Goal: Transaction & Acquisition: Purchase product/service

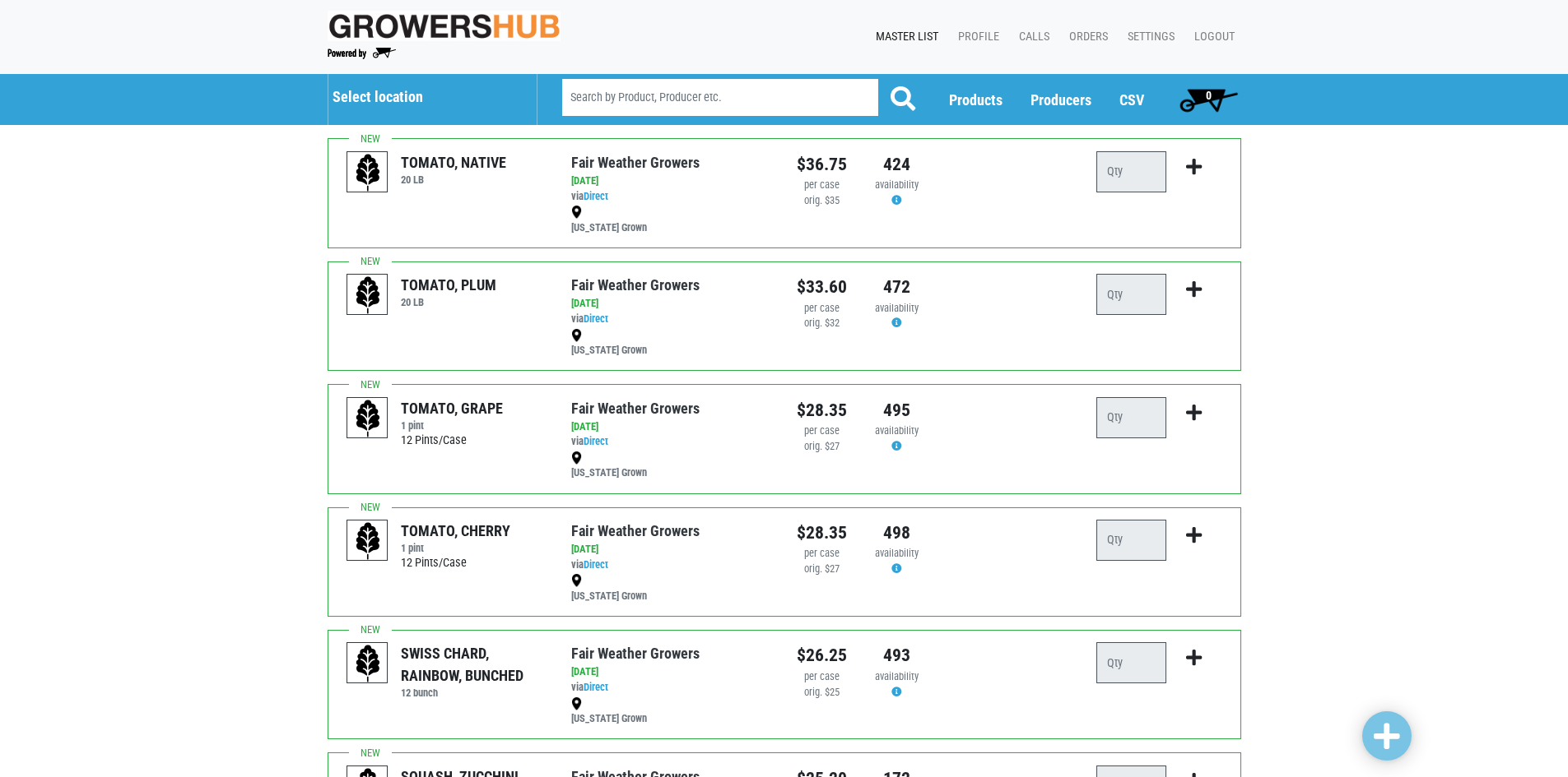
click at [386, 91] on h5 "Select location" at bounding box center [426, 96] width 188 height 18
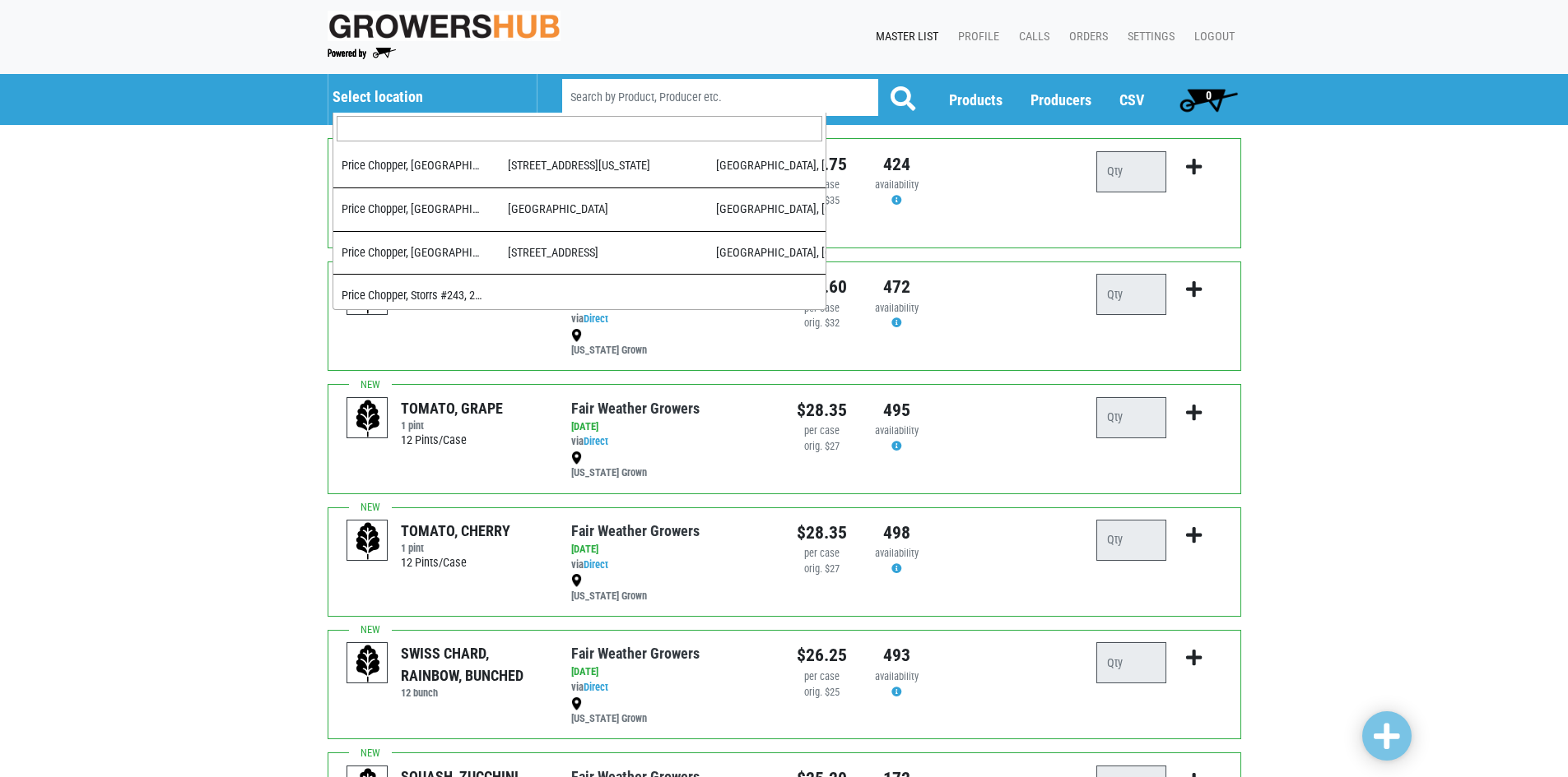
scroll to position [164, 0]
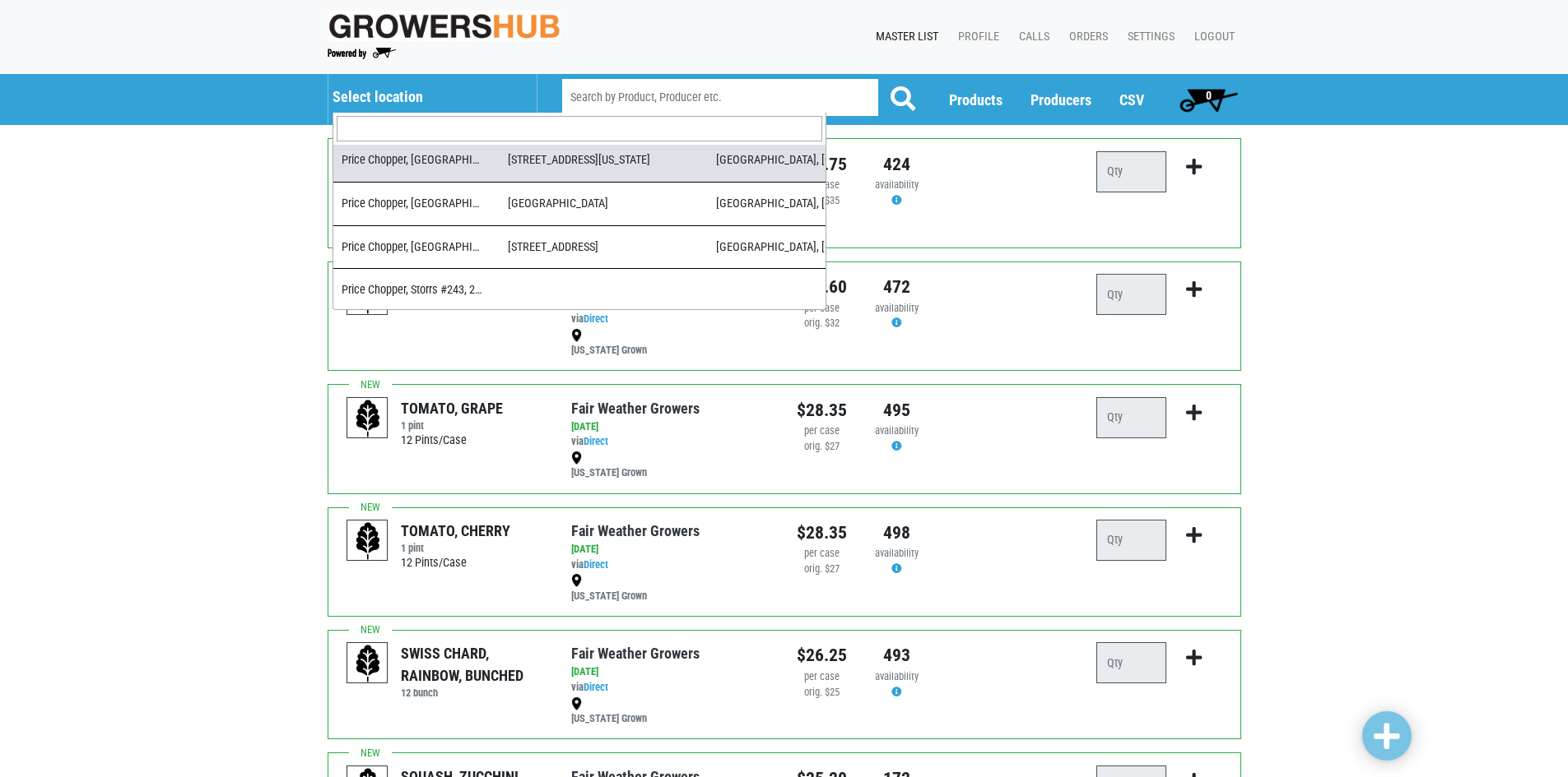
select select "4cabdcca-9535-45f9-819d-8b493c6ecb77"
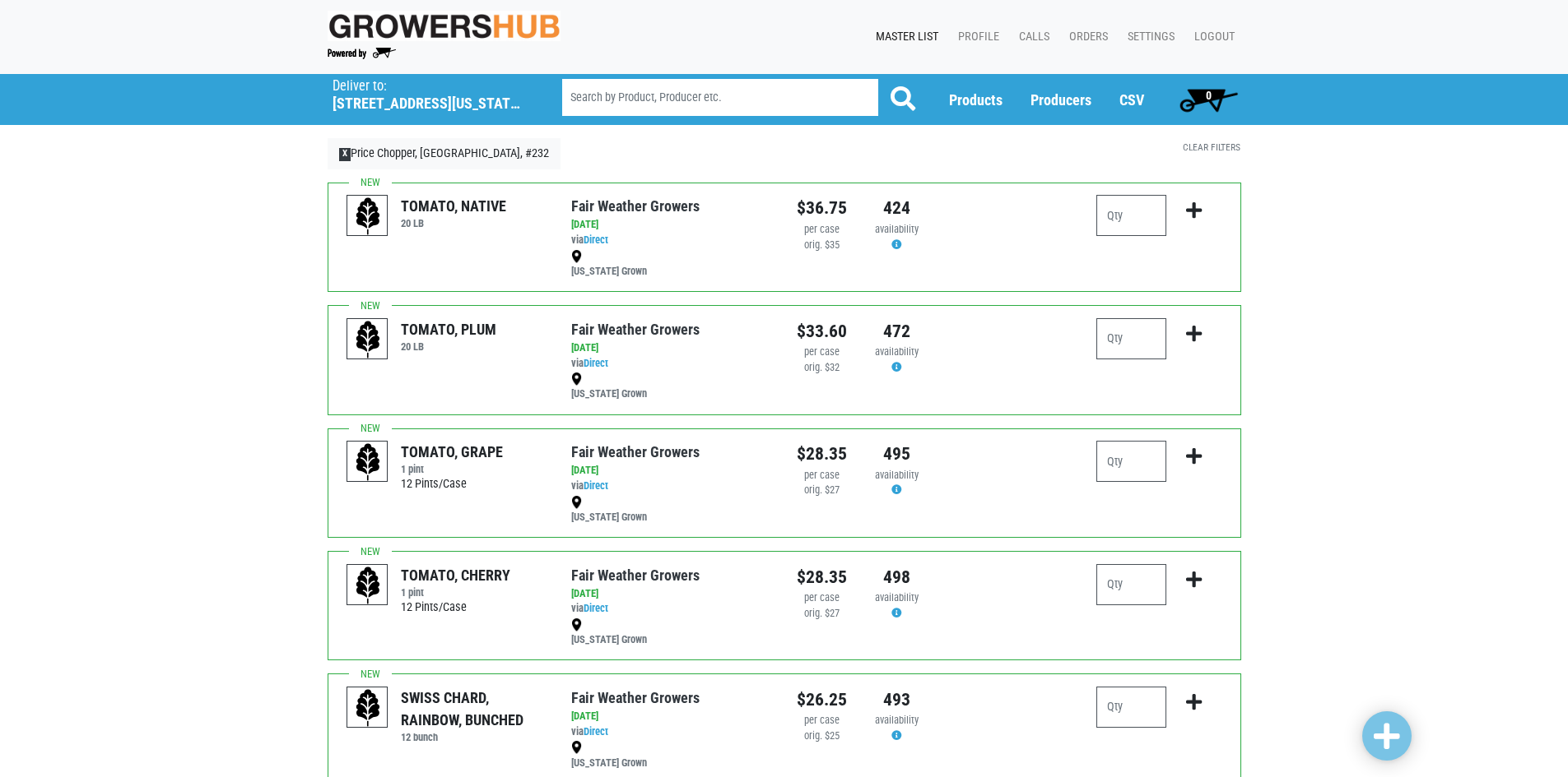
click at [691, 92] on input "search" at bounding box center [719, 97] width 316 height 37
type input "corn"
click at [877, 79] on button at bounding box center [903, 99] width 51 height 41
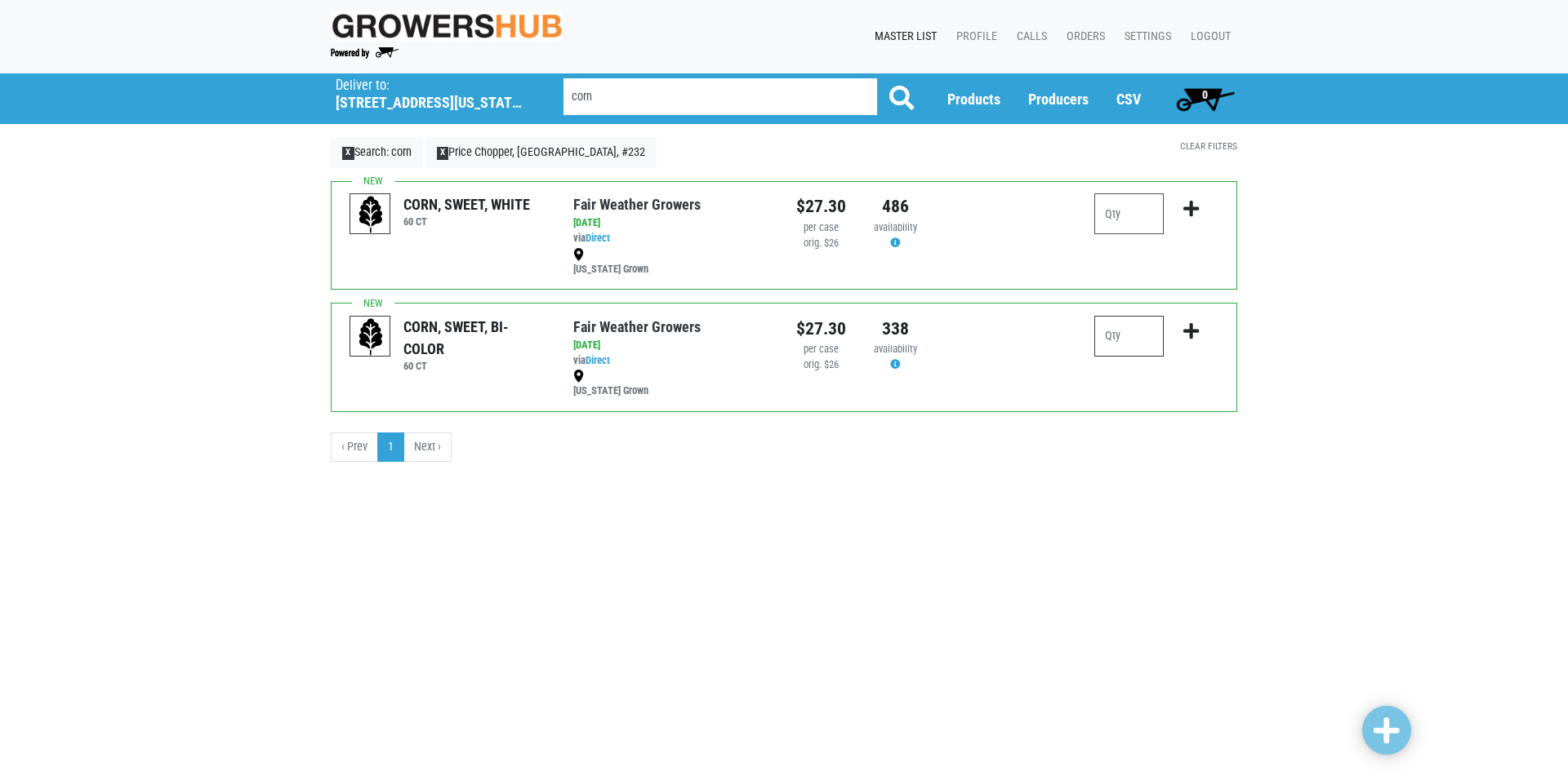
click at [1135, 327] on input "number" at bounding box center [1129, 335] width 69 height 41
type input "6"
click at [1376, 733] on span at bounding box center [1387, 731] width 26 height 29
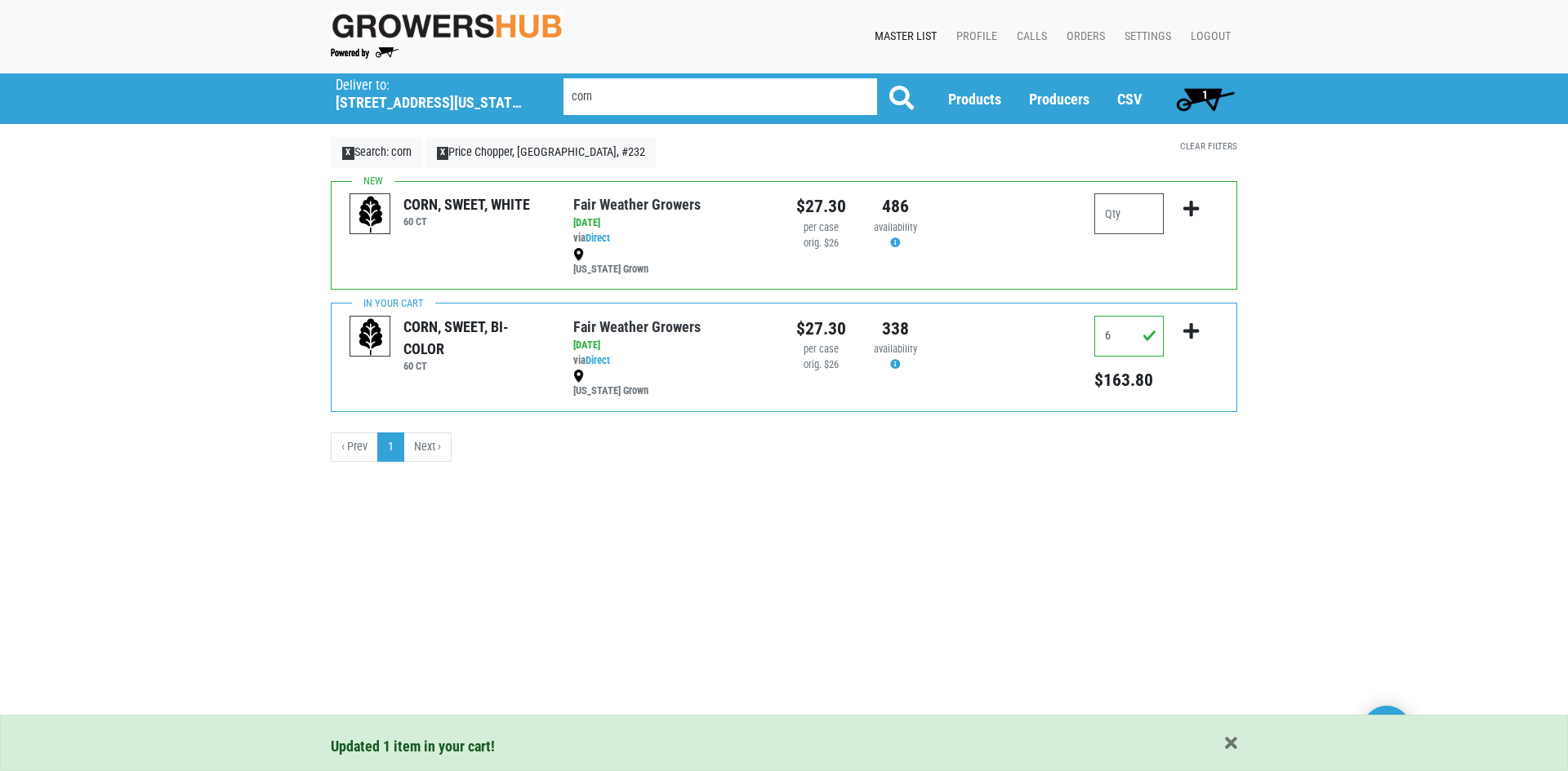
click at [1206, 93] on span "1" at bounding box center [1205, 94] width 6 height 13
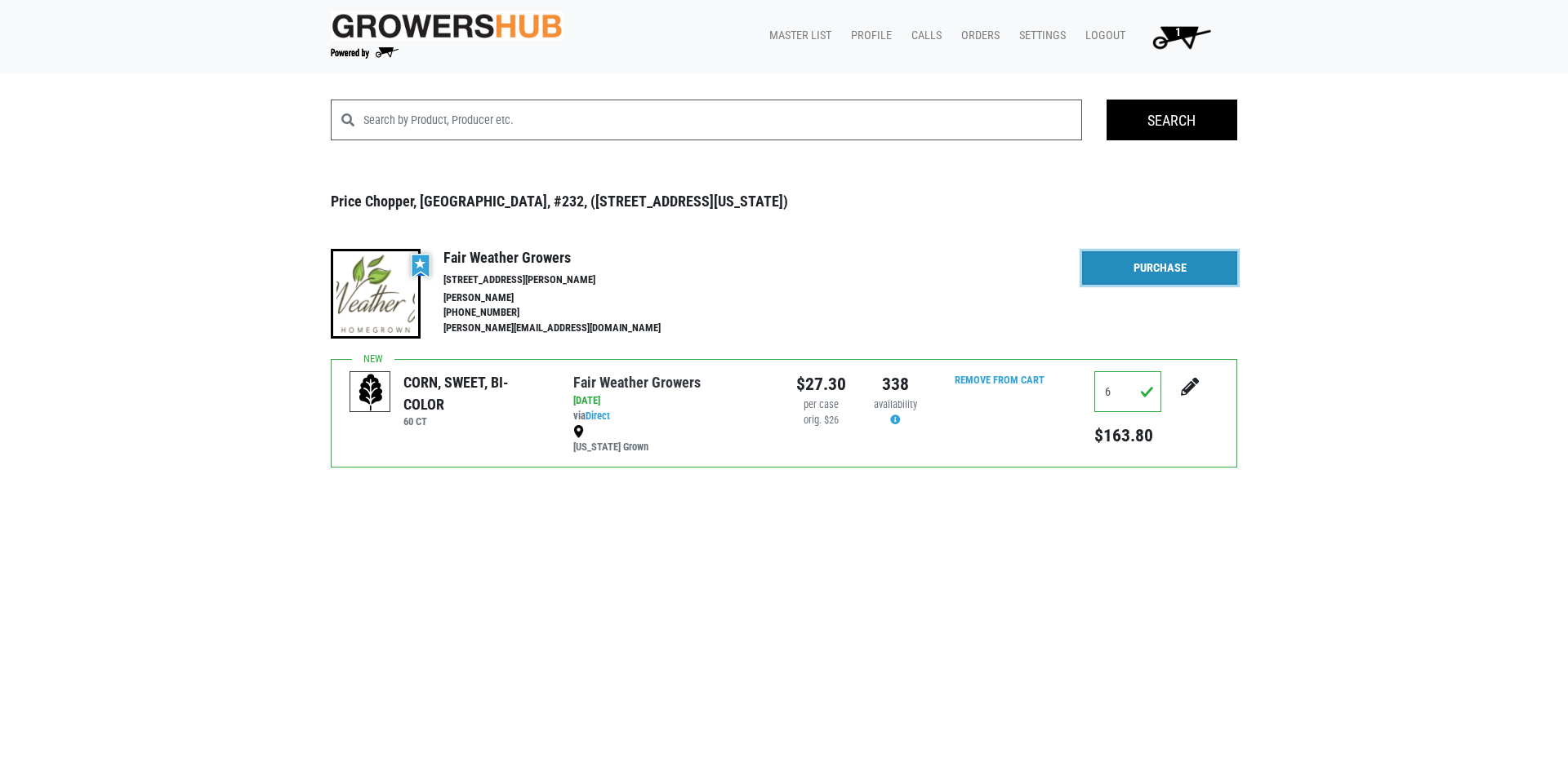
click at [1192, 280] on link "Purchase" at bounding box center [1160, 268] width 155 height 34
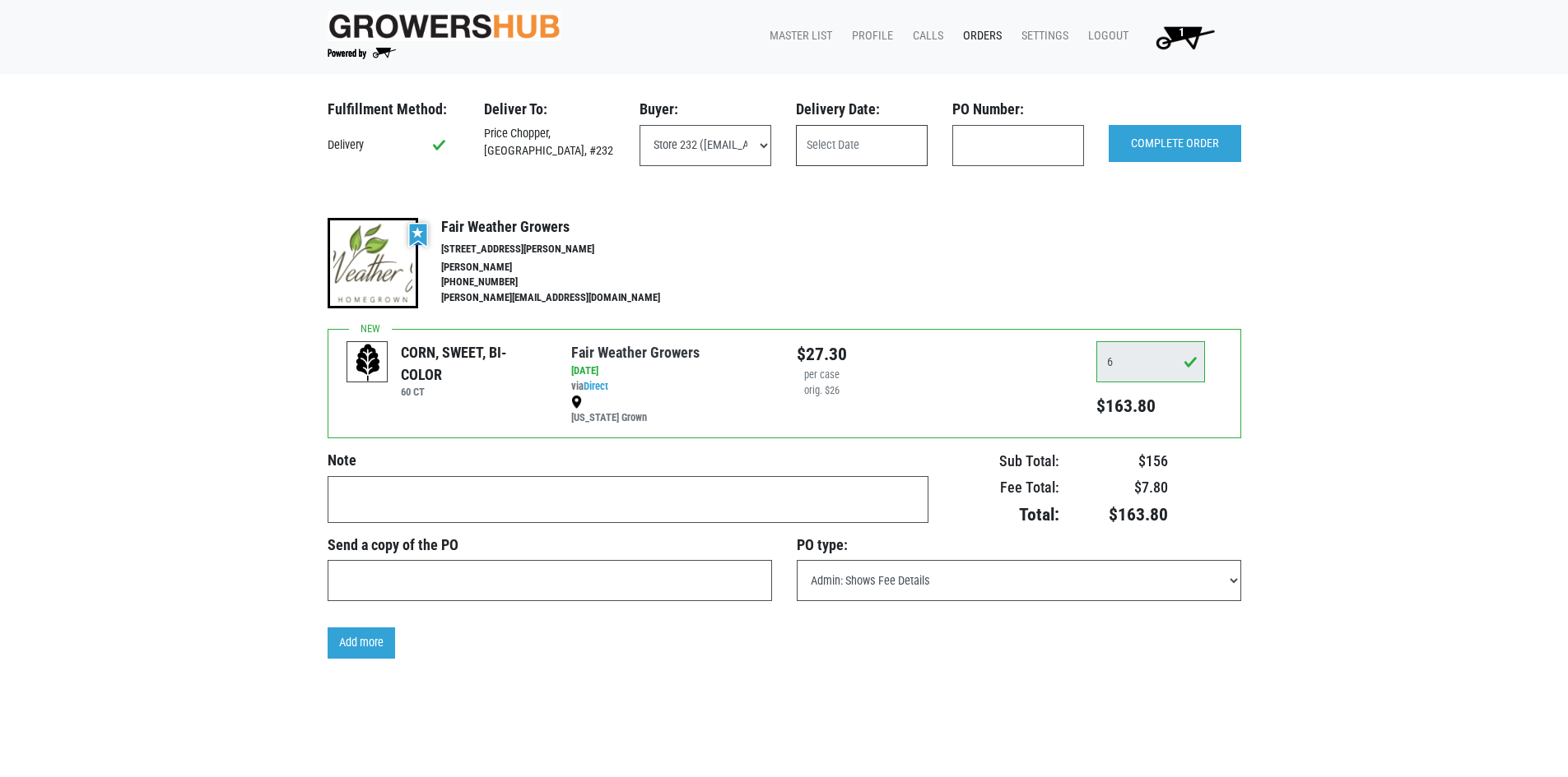
click at [864, 137] on input "text" at bounding box center [861, 145] width 131 height 41
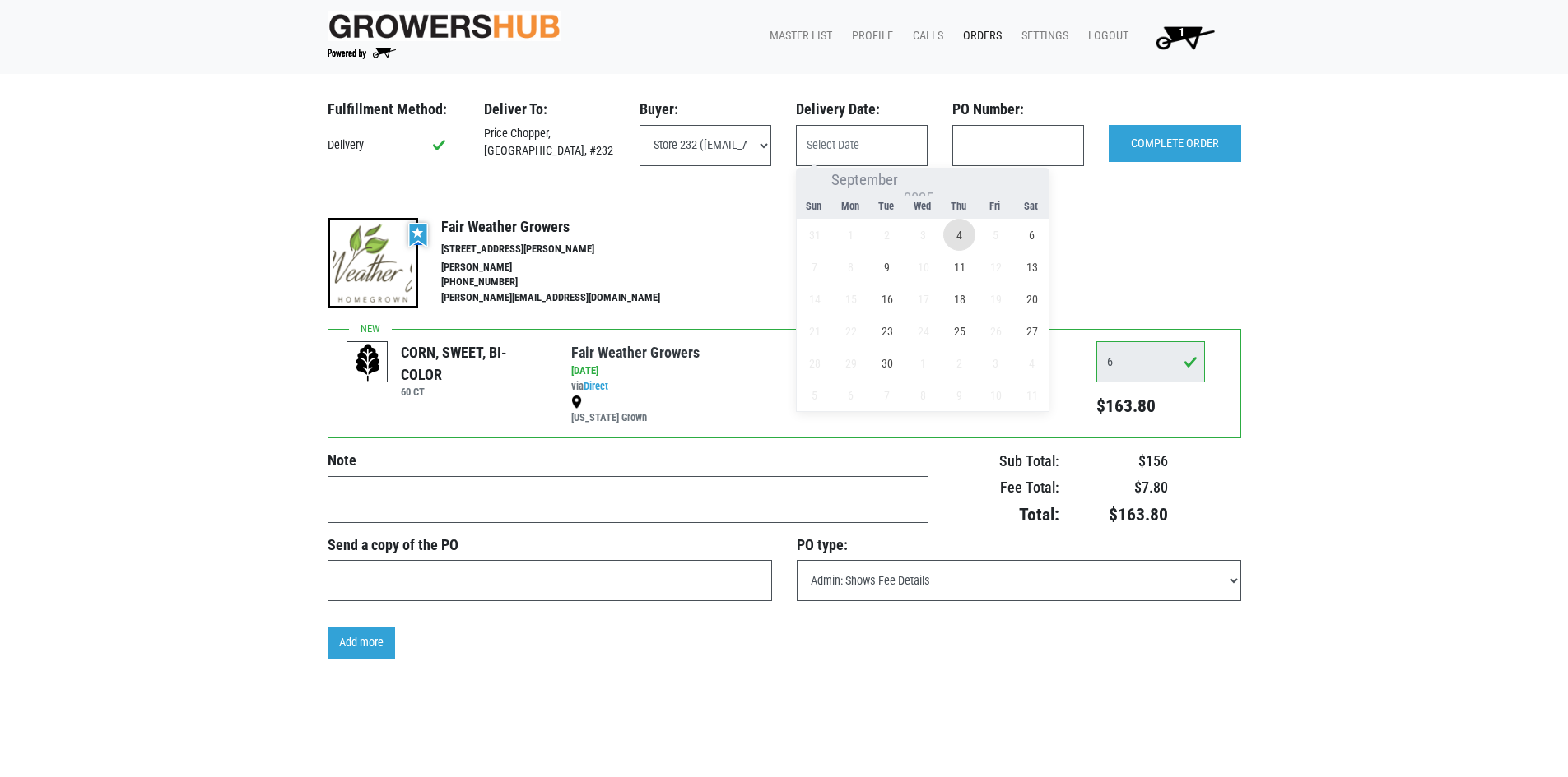
click at [951, 231] on span "4" at bounding box center [958, 235] width 32 height 32
type input "[DATE]"
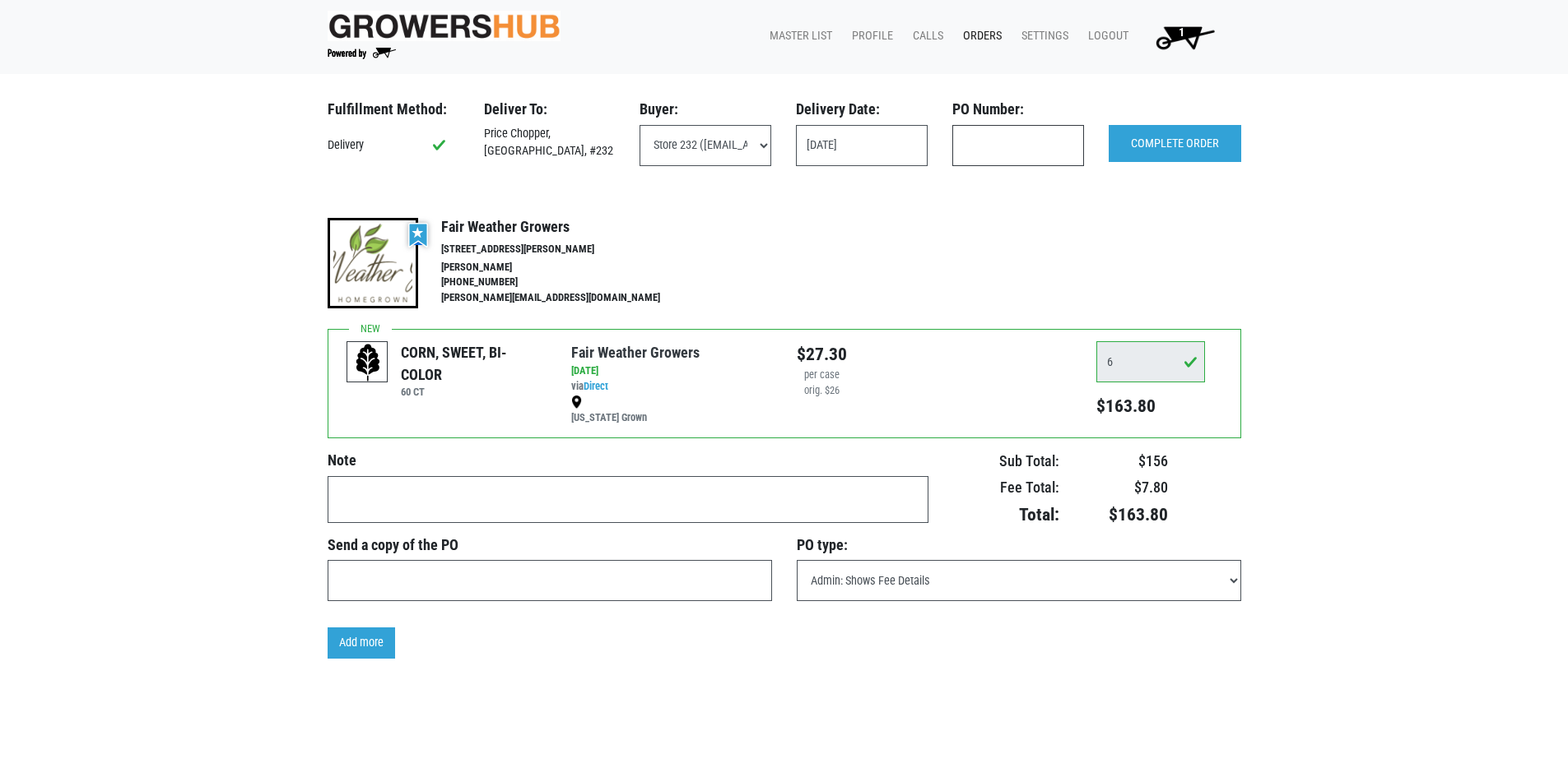
click at [1026, 136] on input "text" at bounding box center [1018, 145] width 131 height 41
click at [1144, 139] on input "COMPLETE ORDER" at bounding box center [1175, 144] width 132 height 38
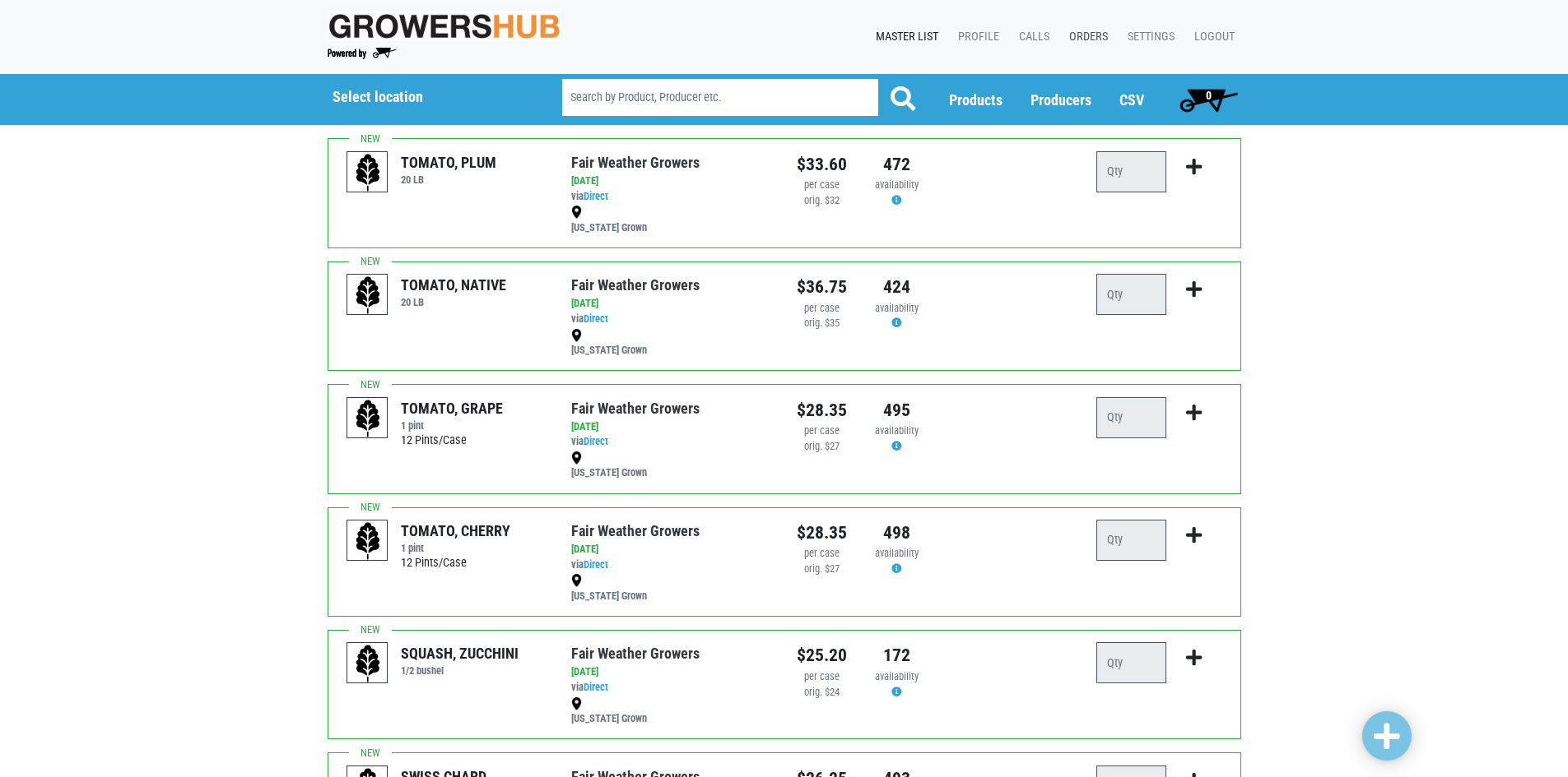
click at [1081, 38] on link "Orders" at bounding box center [1084, 37] width 58 height 31
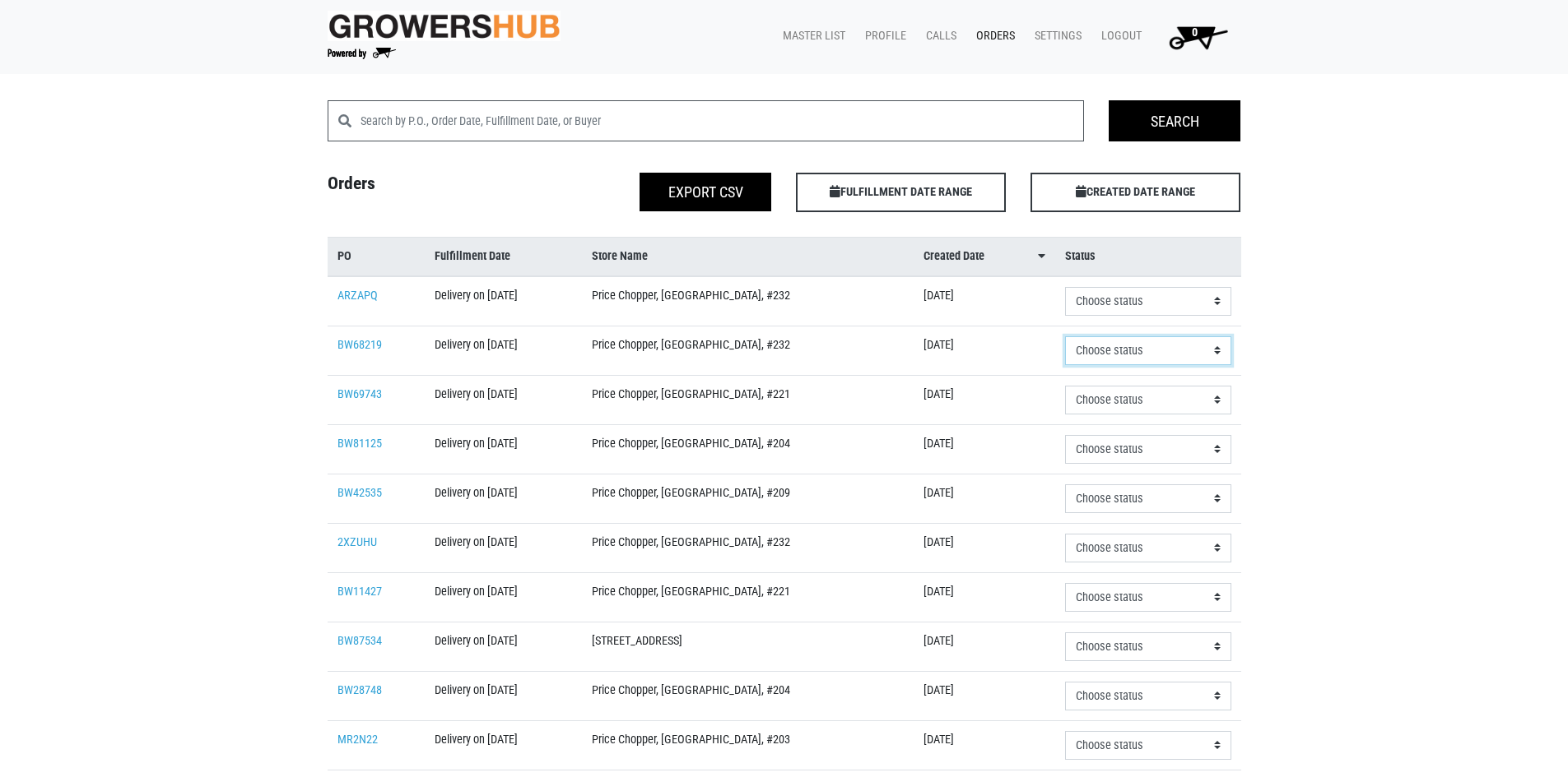
click at [1218, 352] on select "Choose status Received Refused Invoiced Paid" at bounding box center [1147, 350] width 165 height 29
click at [847, 361] on td "Price Chopper, [GEOGRAPHIC_DATA], #232" at bounding box center [747, 350] width 331 height 50
click at [371, 344] on link "BW68219" at bounding box center [359, 345] width 44 height 14
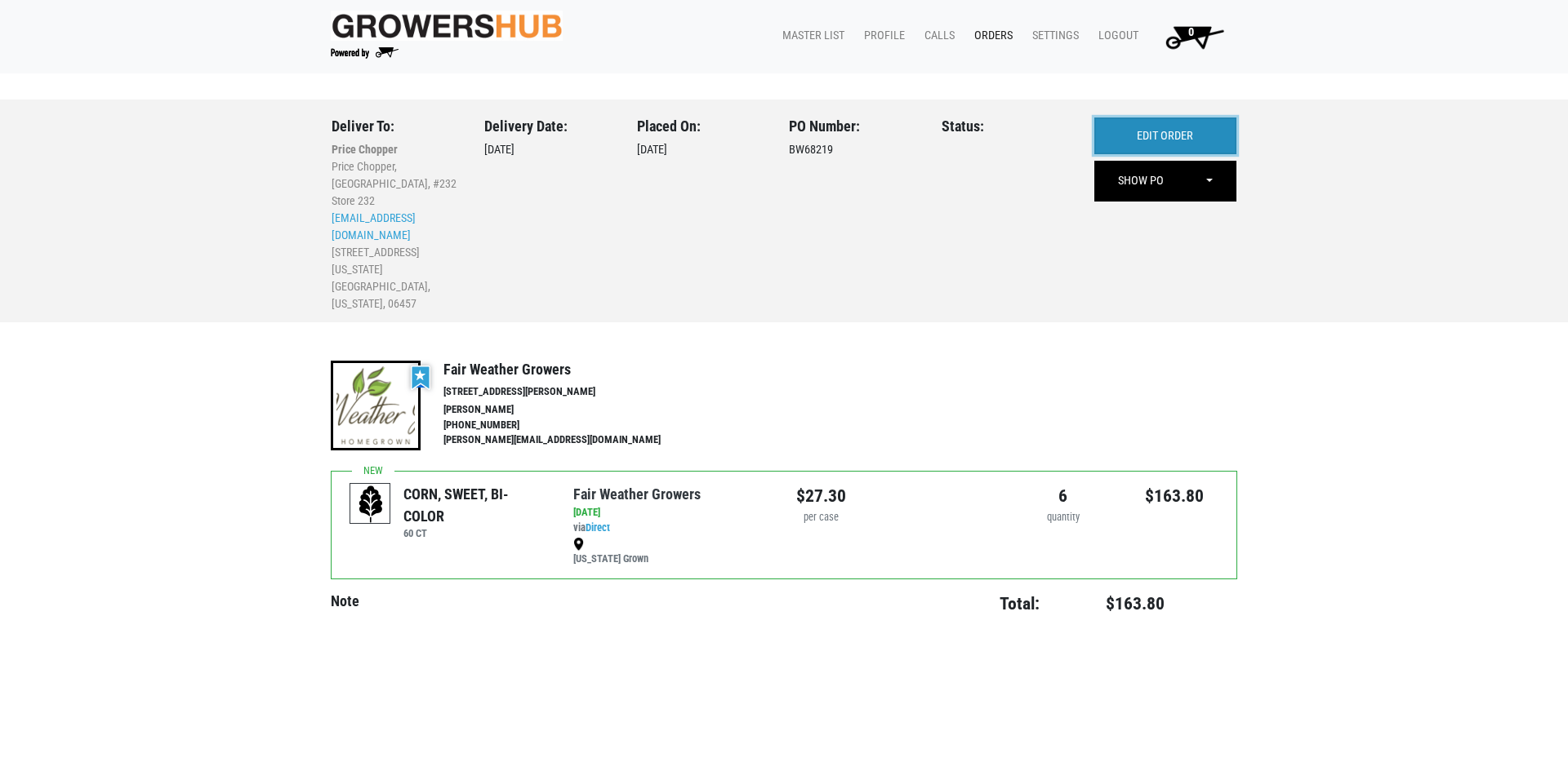
click at [1183, 135] on link "EDIT ORDER" at bounding box center [1165, 136] width 142 height 38
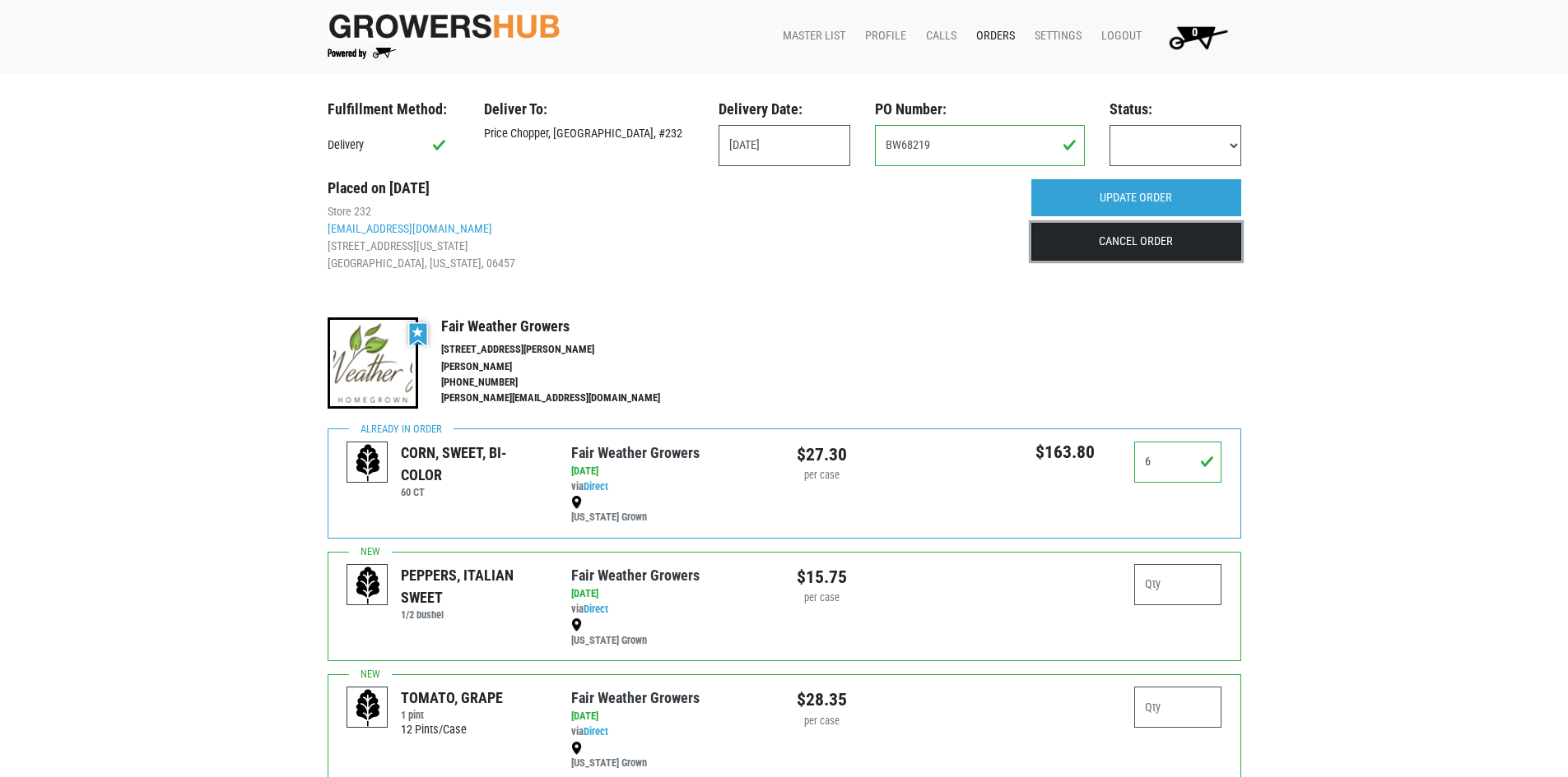
click at [1104, 245] on link "CANCEL ORDER" at bounding box center [1136, 242] width 210 height 38
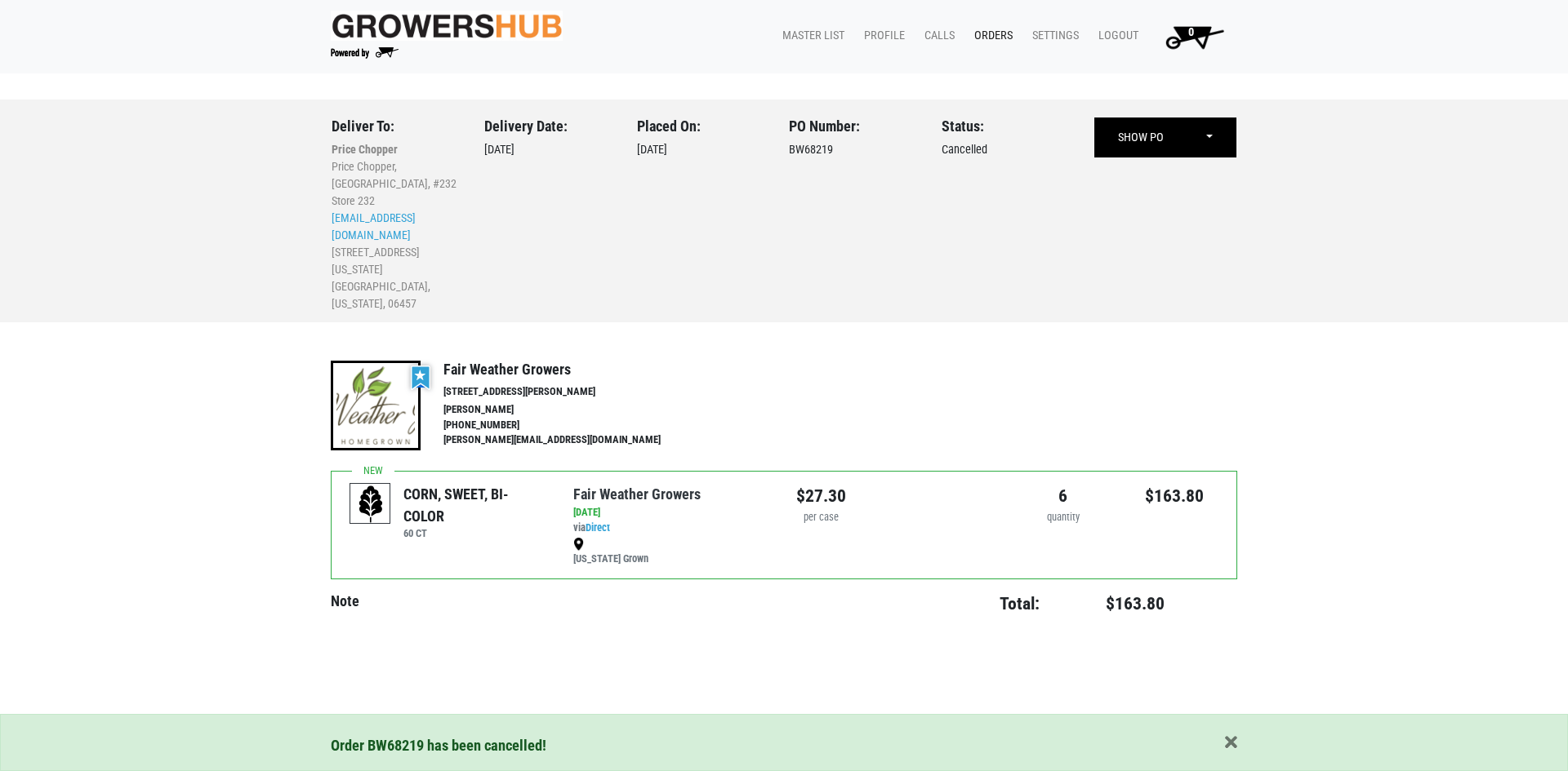
click at [990, 38] on link "Orders" at bounding box center [990, 36] width 58 height 31
